Goal: Task Accomplishment & Management: Use online tool/utility

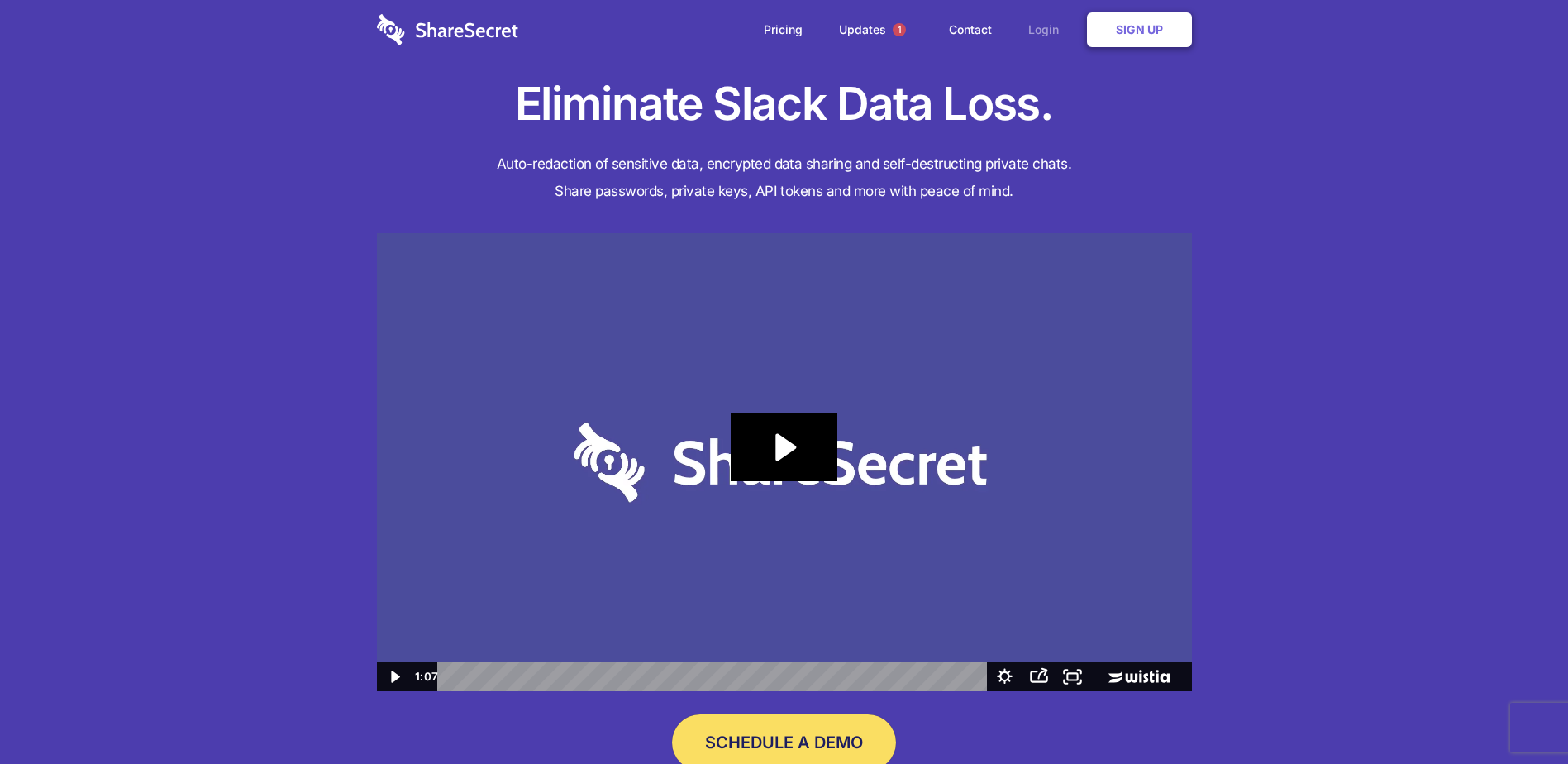
click at [1039, 34] on link "Login" at bounding box center [1048, 29] width 72 height 51
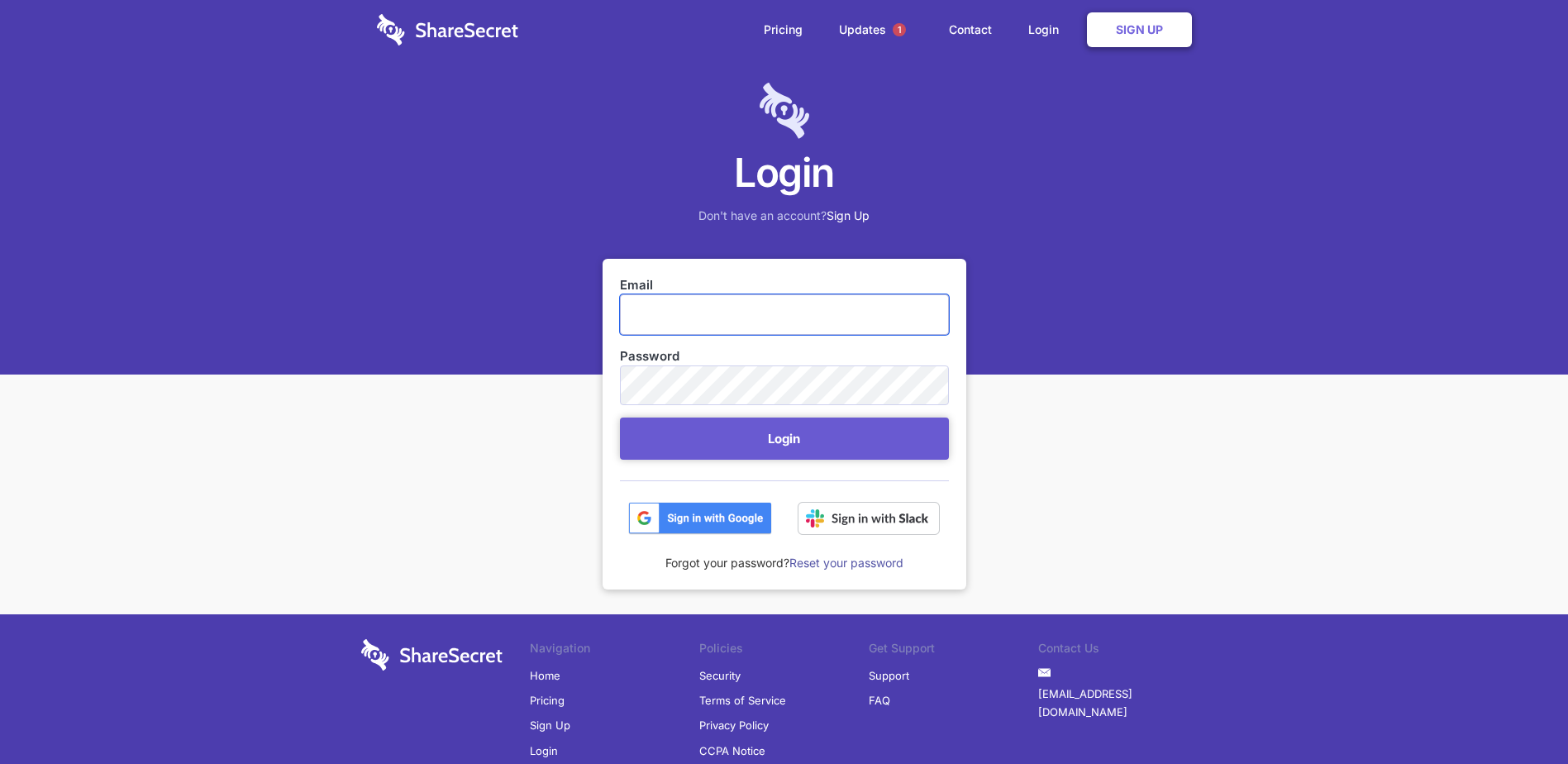
type input "[PERSON_NAME][EMAIL_ADDRESS][DOMAIN_NAME]"
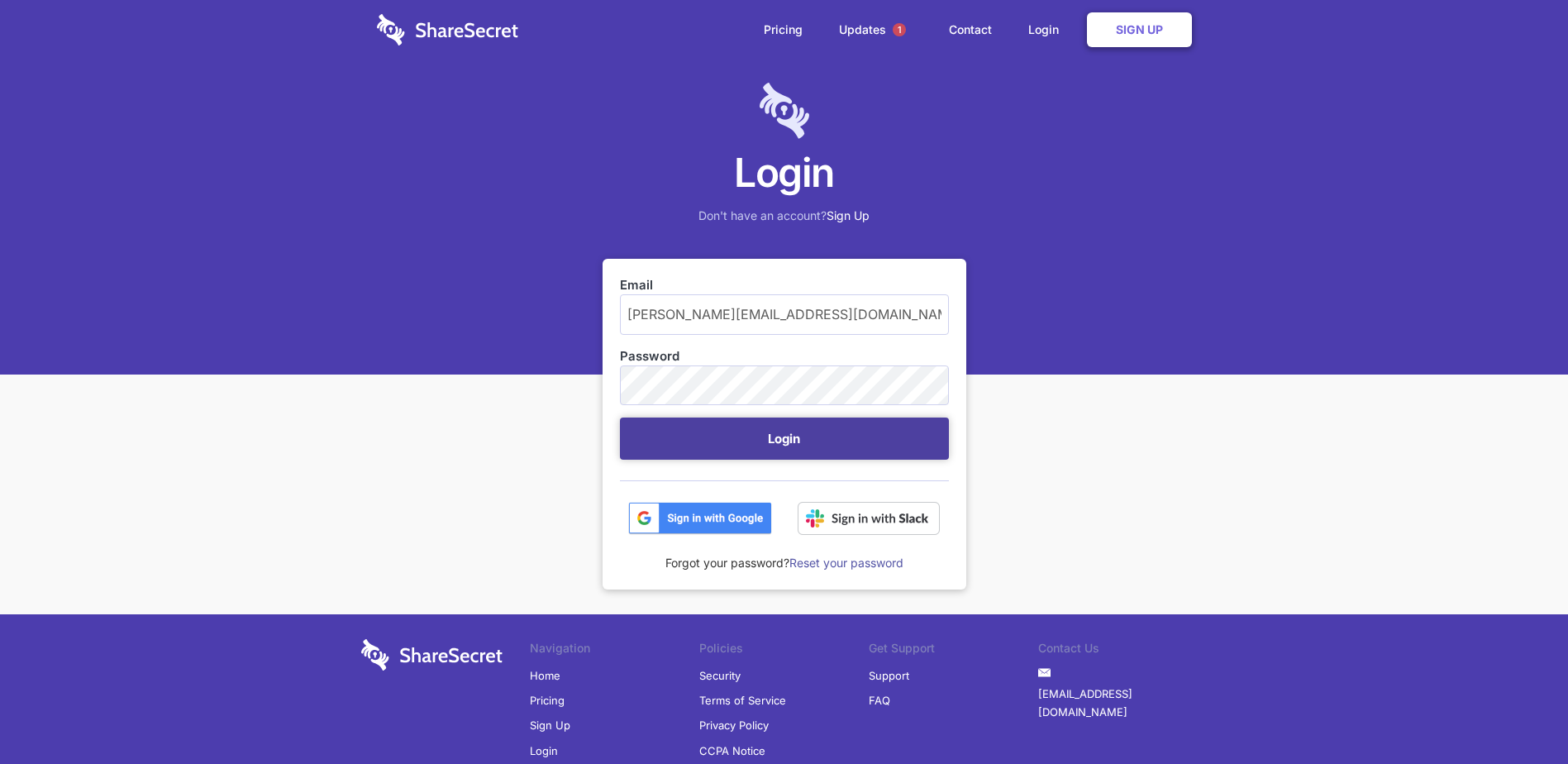
click at [696, 440] on button "Login" at bounding box center [784, 438] width 329 height 43
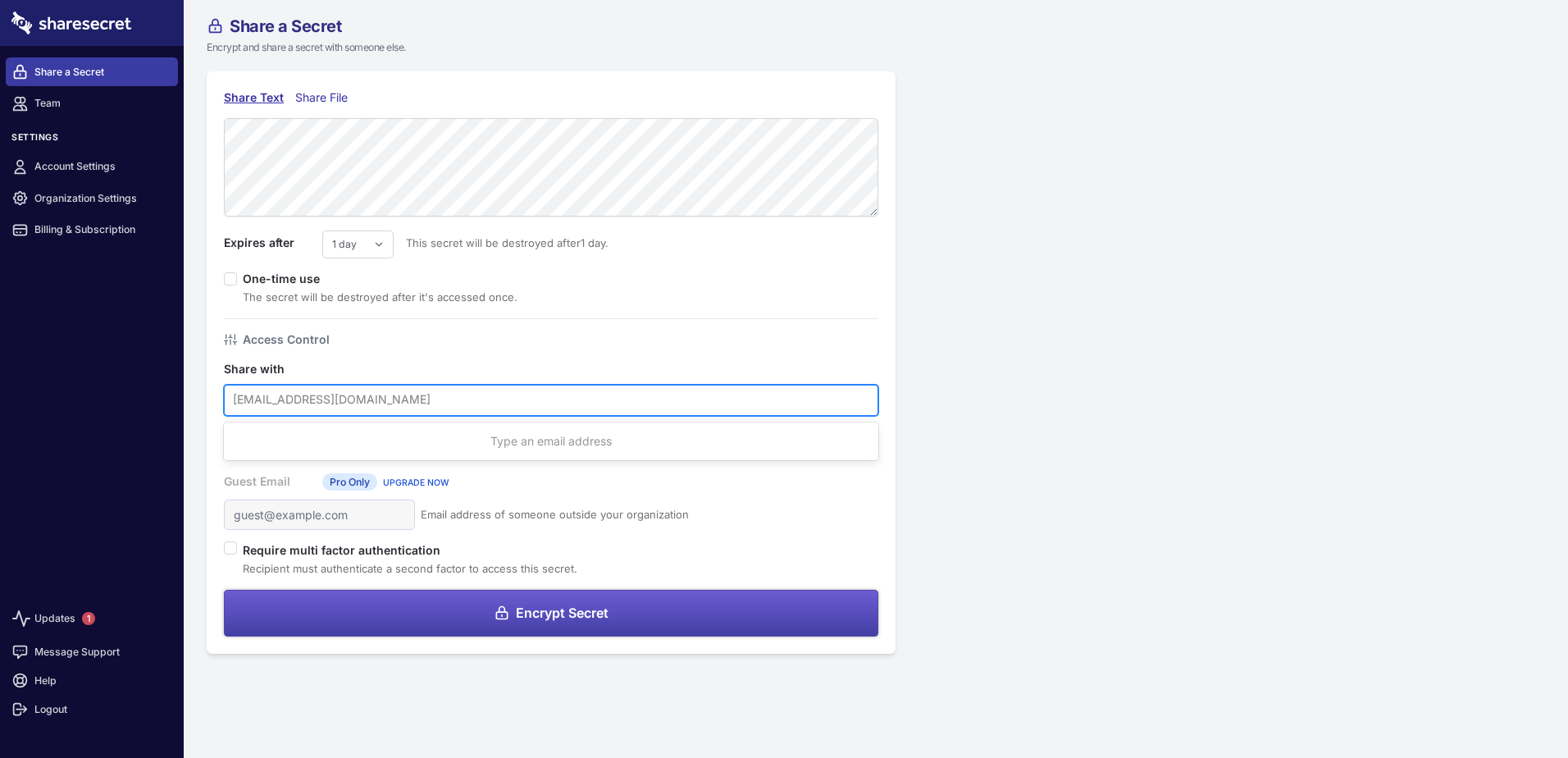
click at [350, 398] on div at bounding box center [550, 400] width 636 height 22
paste input "jana.sanford@aligncare.com"
type input "jana.sanford@aligncare.com"
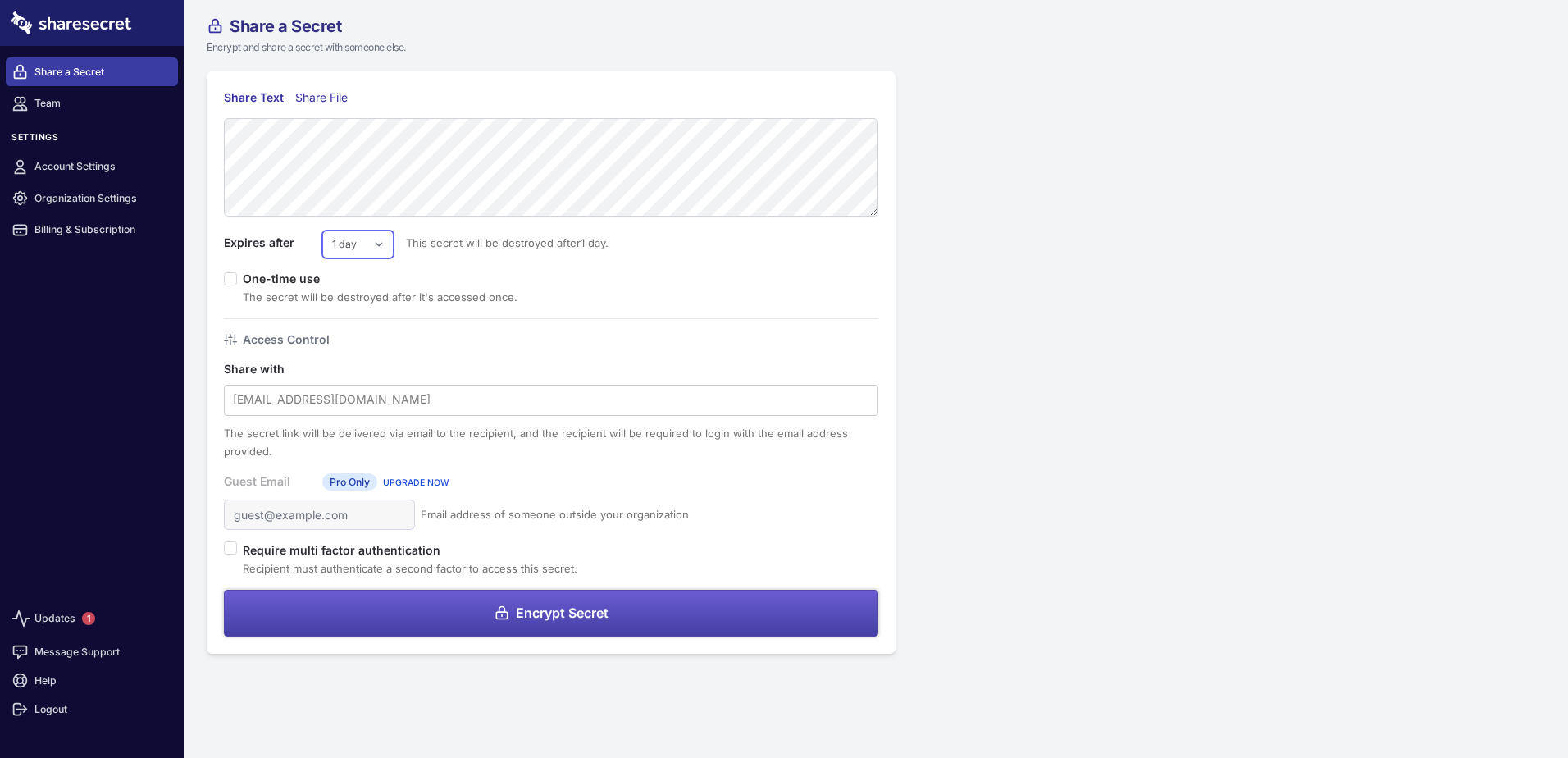
click at [373, 243] on select "1 day 2 days 3 days 4 days 5 days 6 days 7 days" at bounding box center [357, 244] width 71 height 28
select select "5"
click at [322, 230] on select "1 day 2 days 3 days 4 days 5 days 6 days 7 days" at bounding box center [357, 244] width 71 height 28
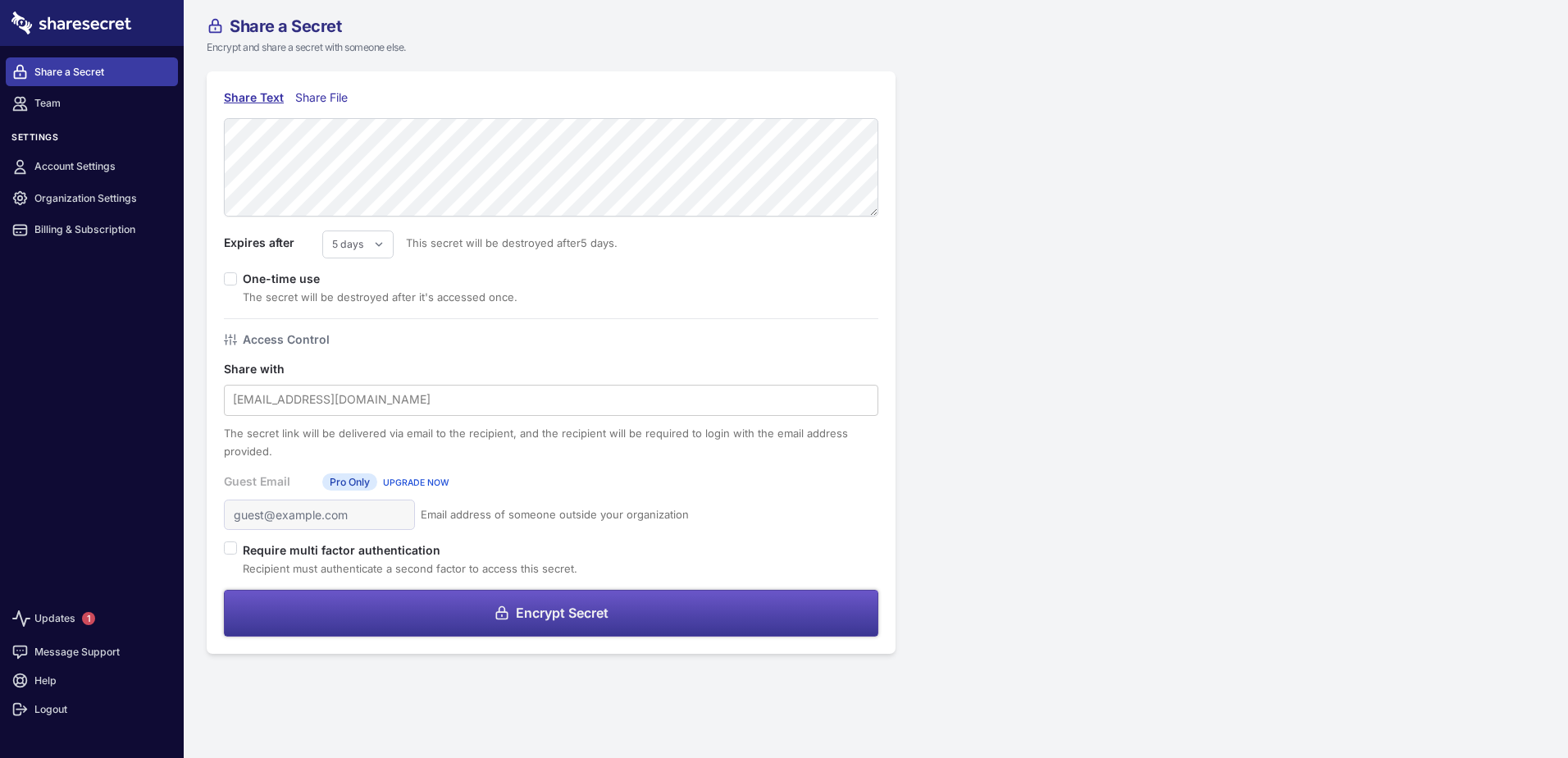
click at [587, 612] on span "Encrypt Secret" at bounding box center [562, 612] width 93 height 13
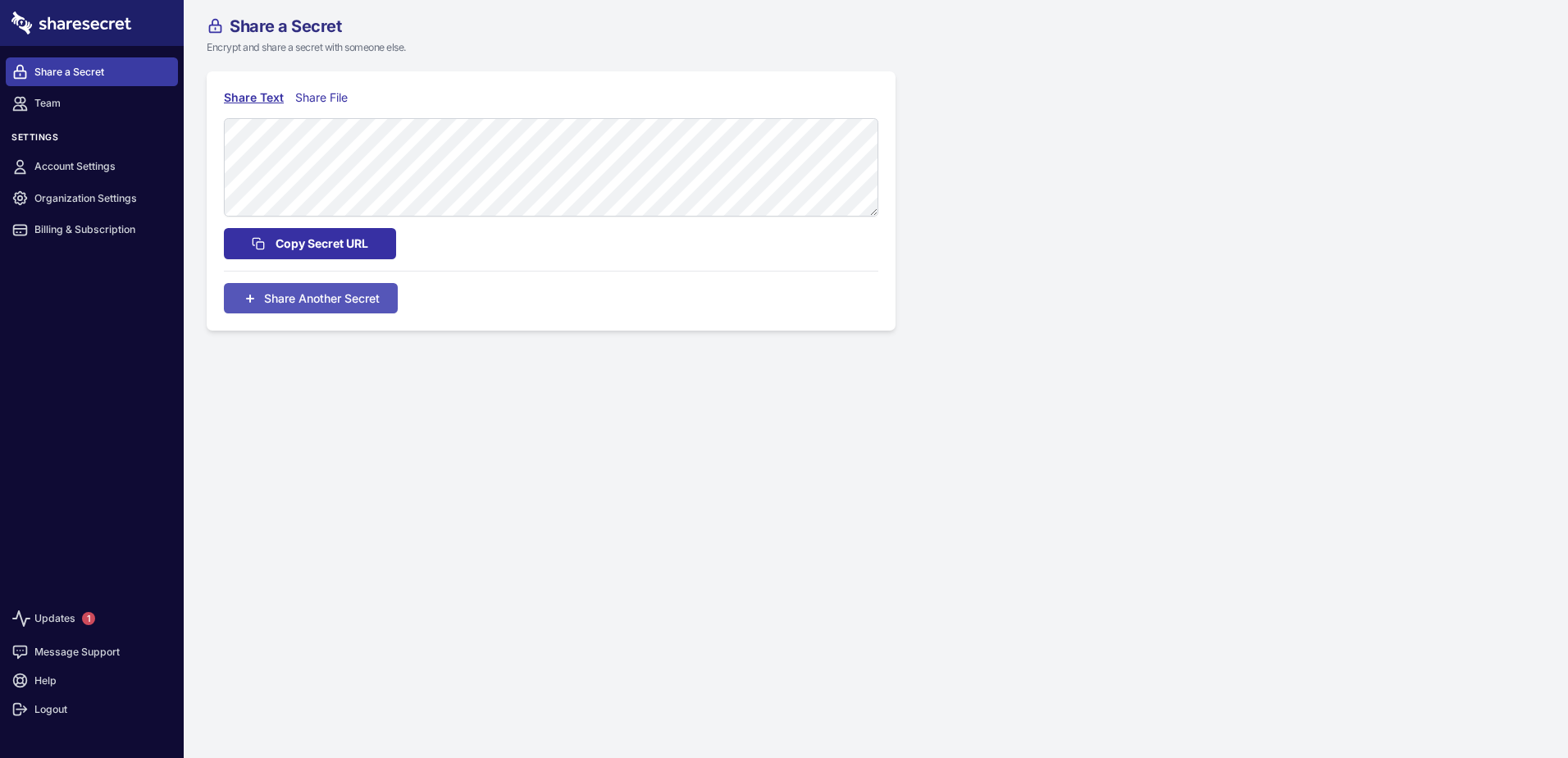
click at [369, 241] on button "Copy Secret URL" at bounding box center [310, 243] width 172 height 31
